Goal: Task Accomplishment & Management: Use online tool/utility

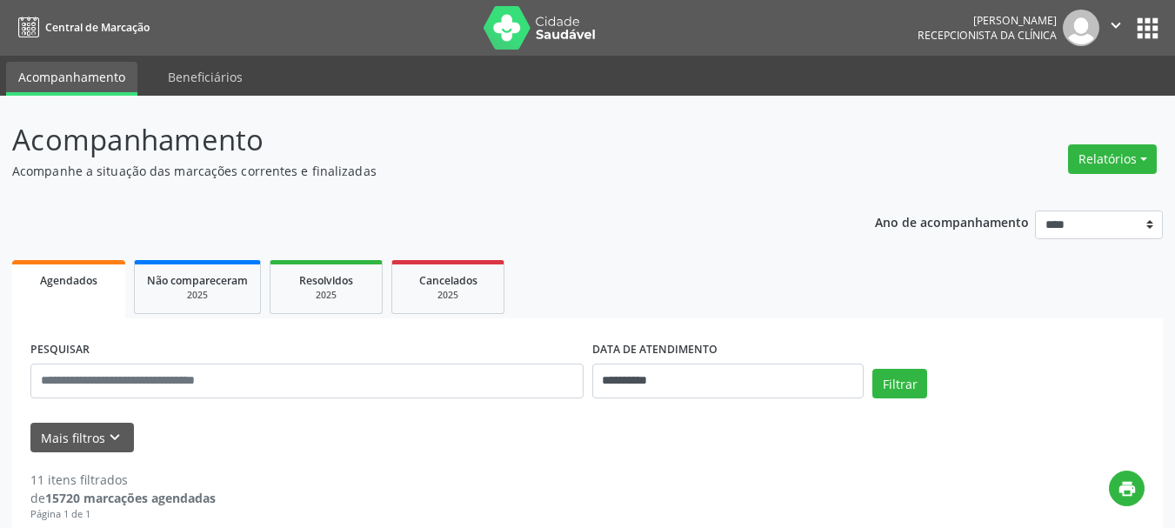
drag, startPoint x: 1103, startPoint y: 159, endPoint x: 1002, endPoint y: 206, distance: 112.0
click at [1101, 158] on button "Relatórios" at bounding box center [1112, 159] width 89 height 30
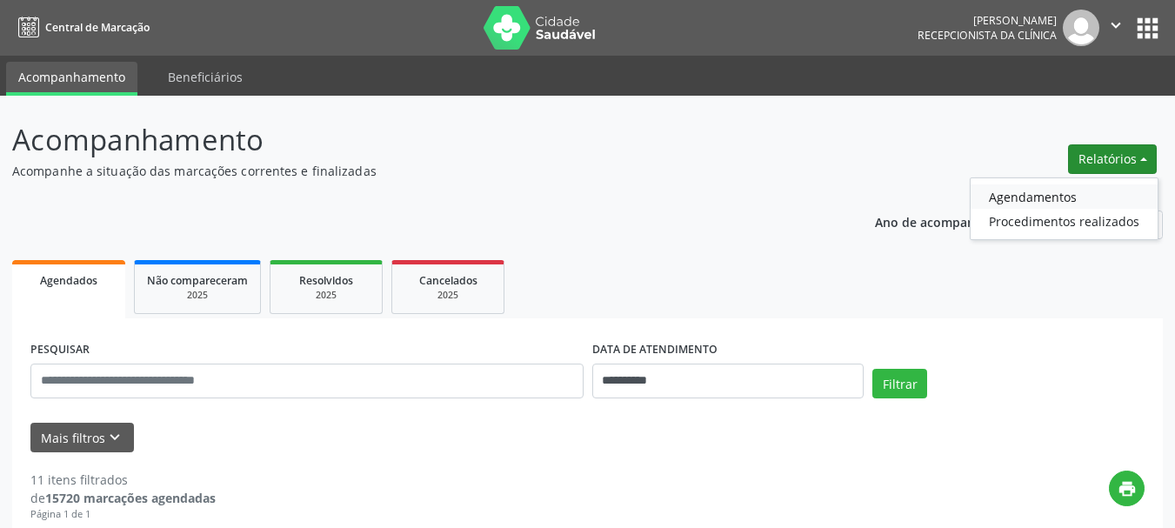
click at [1001, 196] on link "Agendamentos" at bounding box center [1063, 196] width 187 height 24
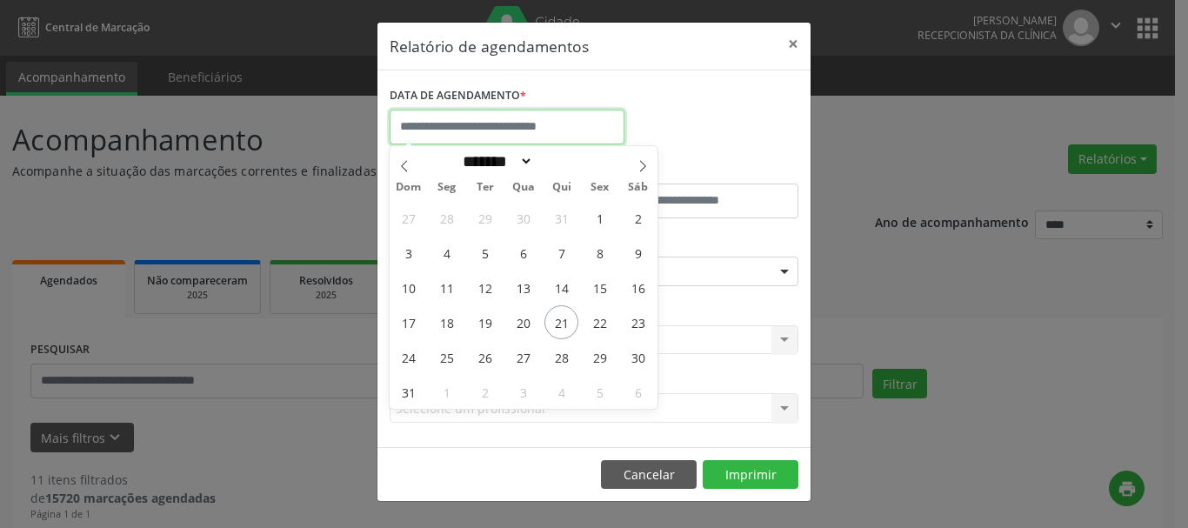
drag, startPoint x: 562, startPoint y: 124, endPoint x: 560, endPoint y: 144, distance: 20.1
click at [563, 124] on input "text" at bounding box center [507, 127] width 235 height 35
click at [559, 319] on span "21" at bounding box center [561, 322] width 34 height 34
type input "**********"
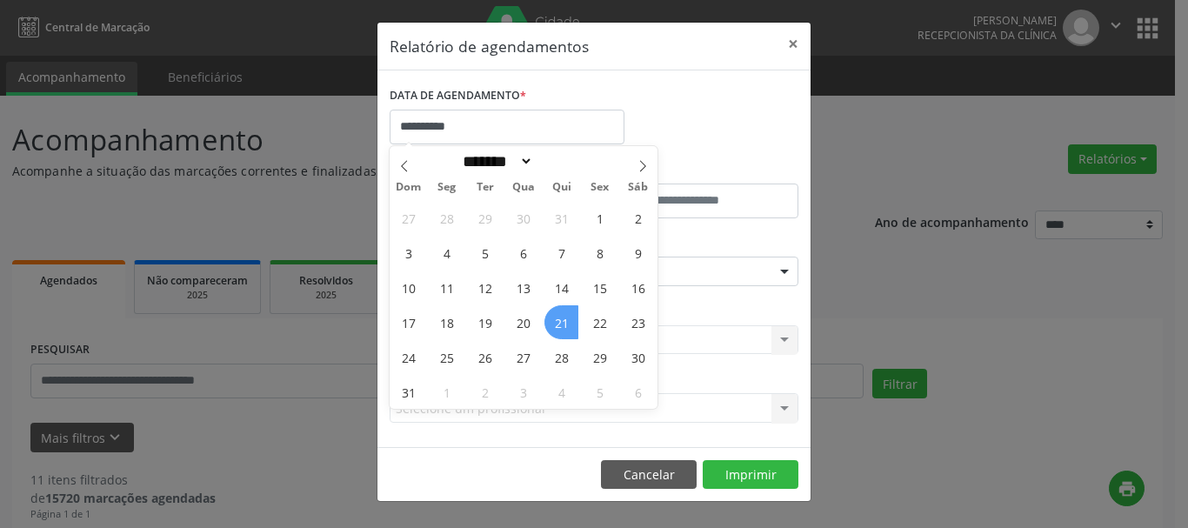
click at [559, 319] on span "21" at bounding box center [561, 322] width 34 height 34
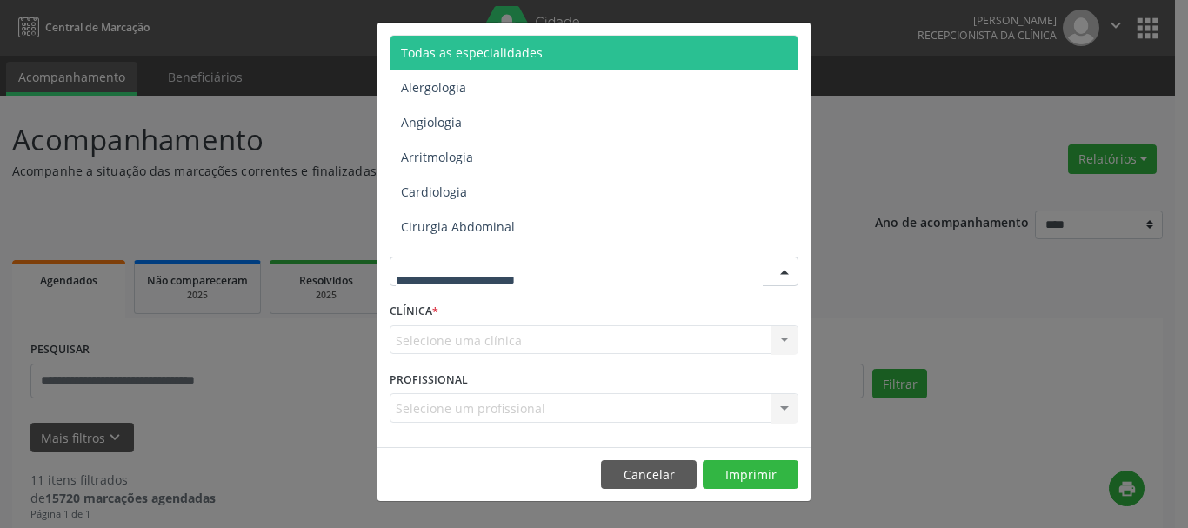
click at [569, 273] on div at bounding box center [594, 271] width 409 height 30
drag, startPoint x: 554, startPoint y: 48, endPoint x: 592, endPoint y: 67, distance: 42.8
click at [556, 48] on span "Todas as especialidades" at bounding box center [595, 53] width 410 height 35
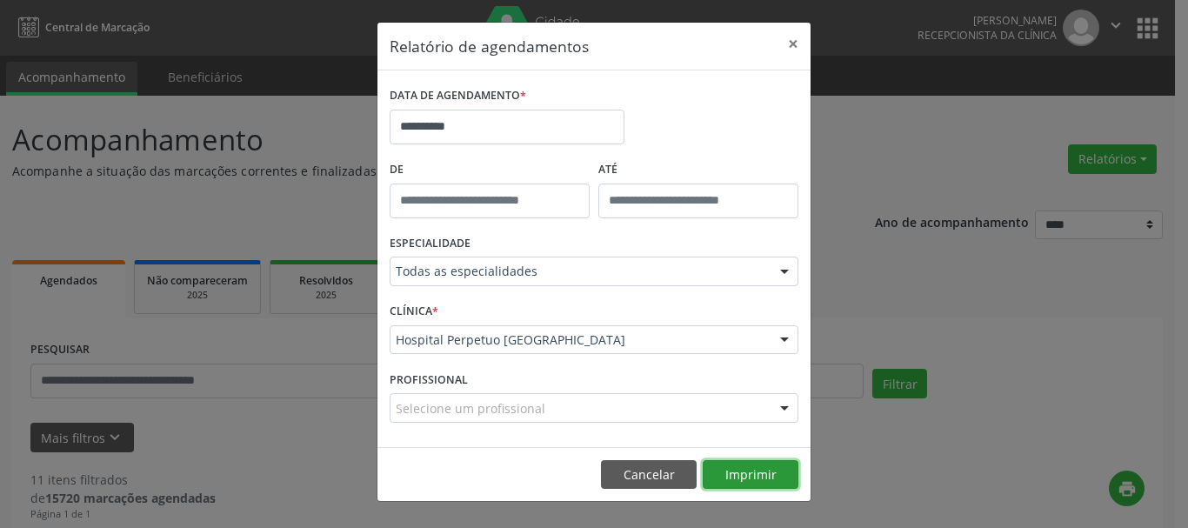
click at [757, 471] on button "Imprimir" at bounding box center [751, 475] width 96 height 30
